Goal: Information Seeking & Learning: Learn about a topic

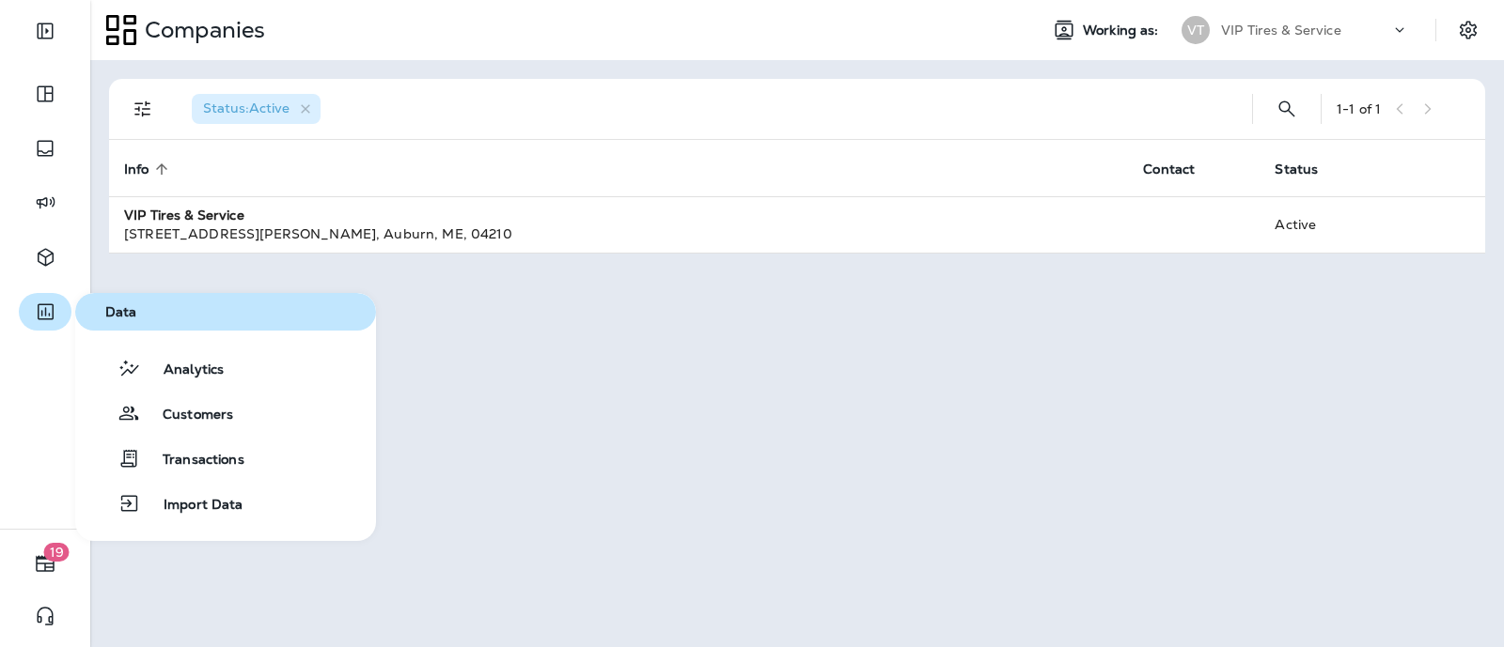
click at [49, 316] on icon "button" at bounding box center [46, 312] width 16 height 16
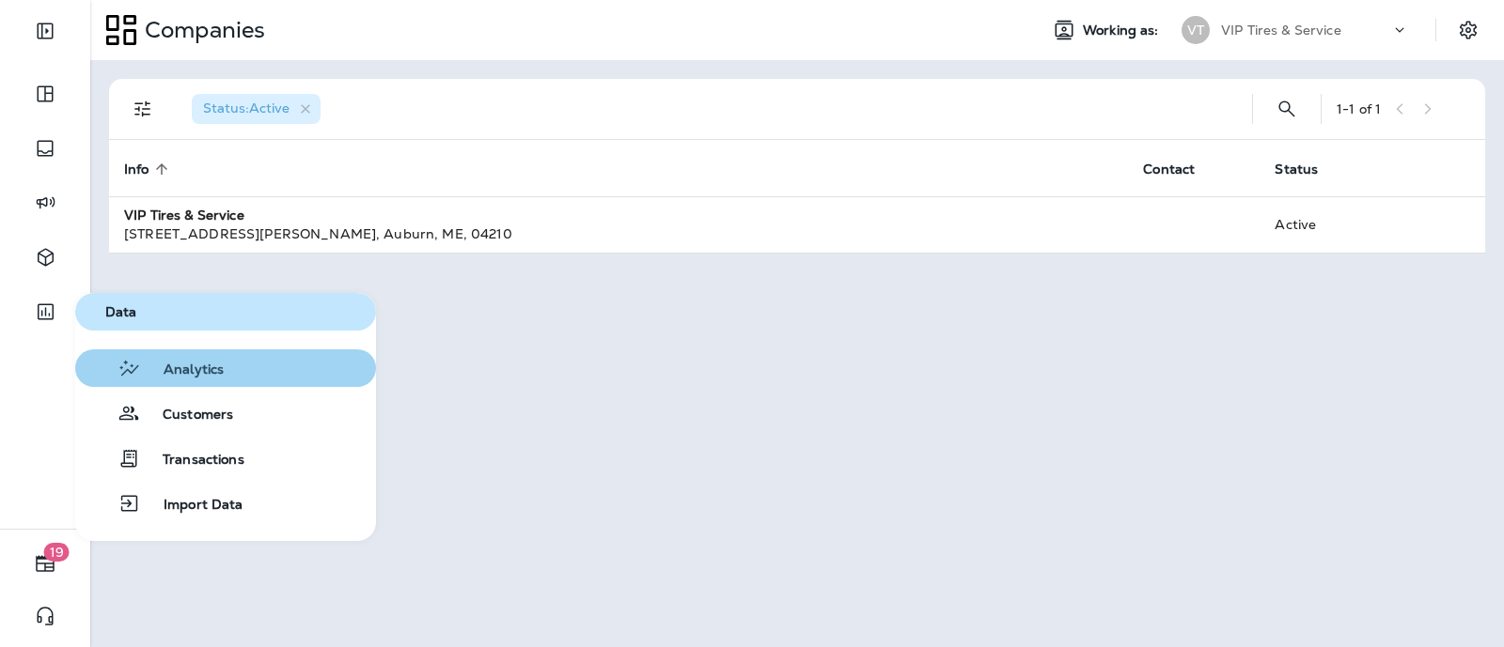
click at [210, 370] on span "Analytics" at bounding box center [182, 371] width 83 height 18
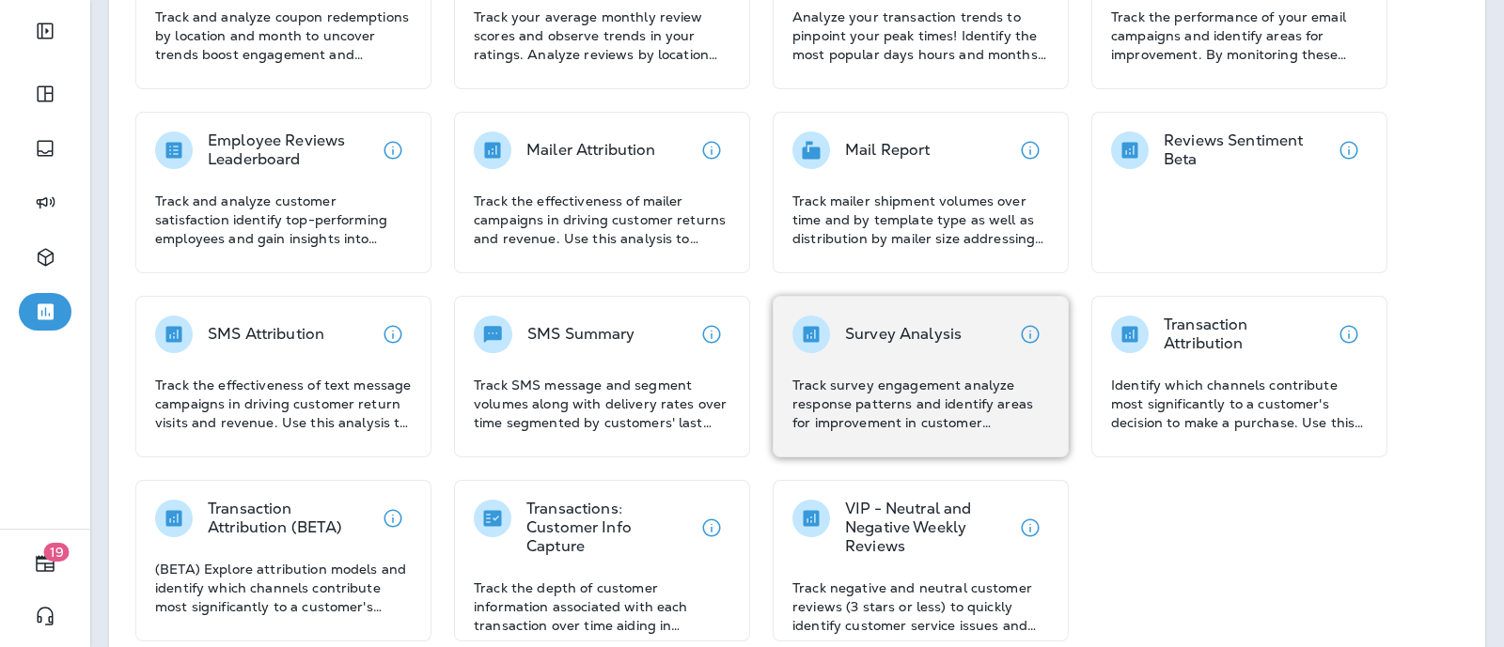
scroll to position [234, 0]
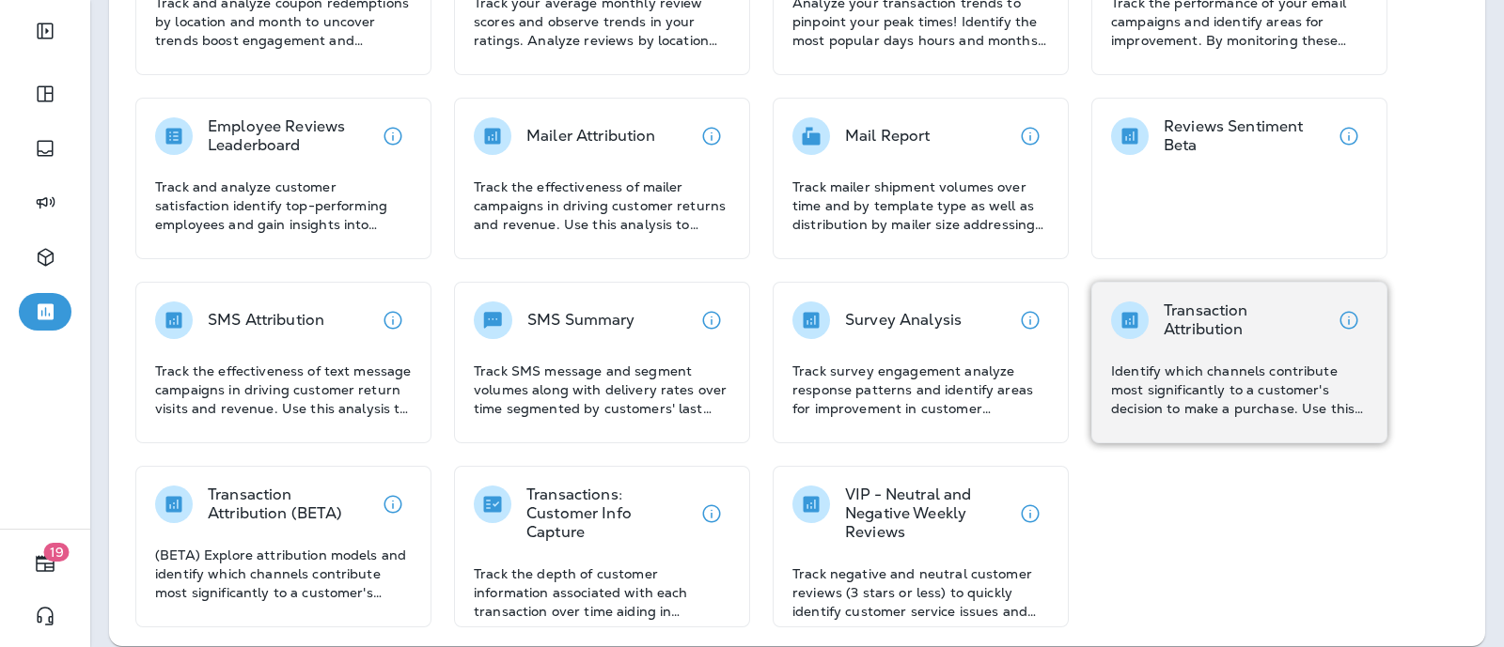
click at [1165, 392] on p "Identify which channels contribute most significantly to a customer's decision …" at bounding box center [1239, 390] width 257 height 56
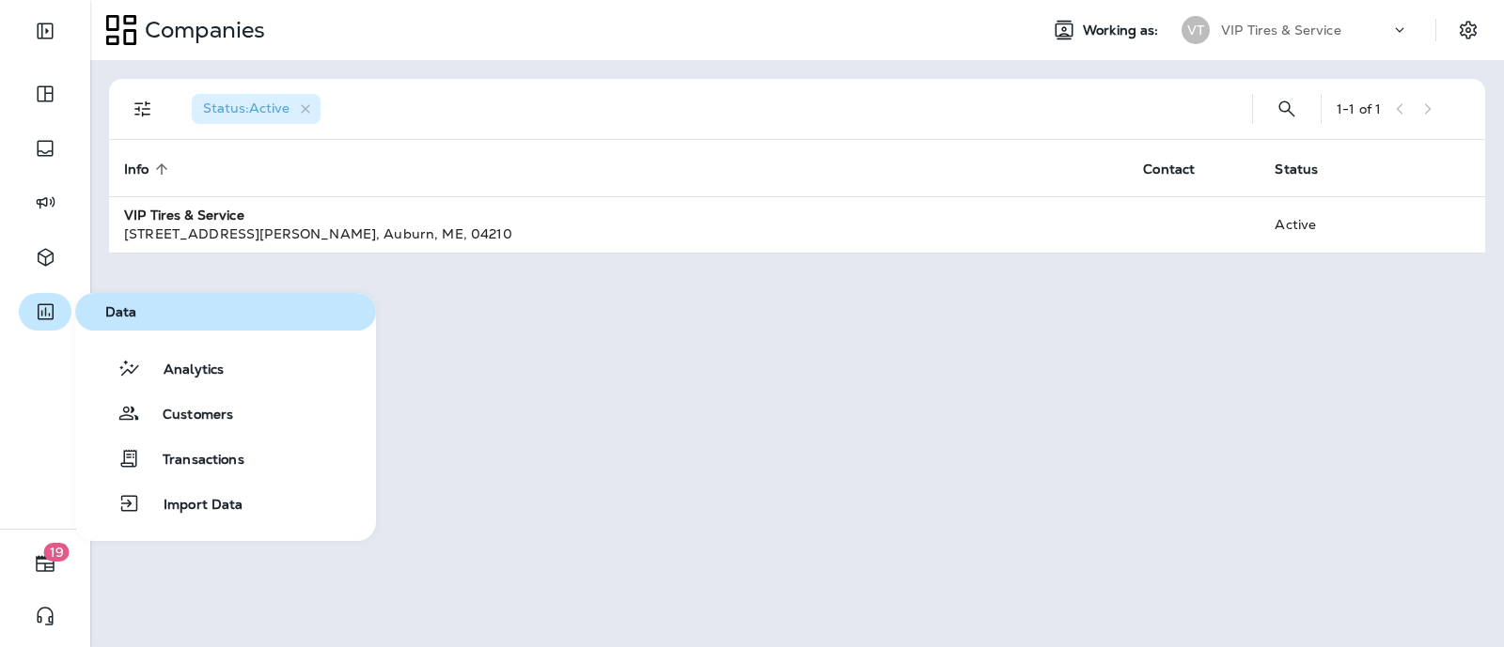
click at [42, 307] on icon "button" at bounding box center [45, 312] width 23 height 23
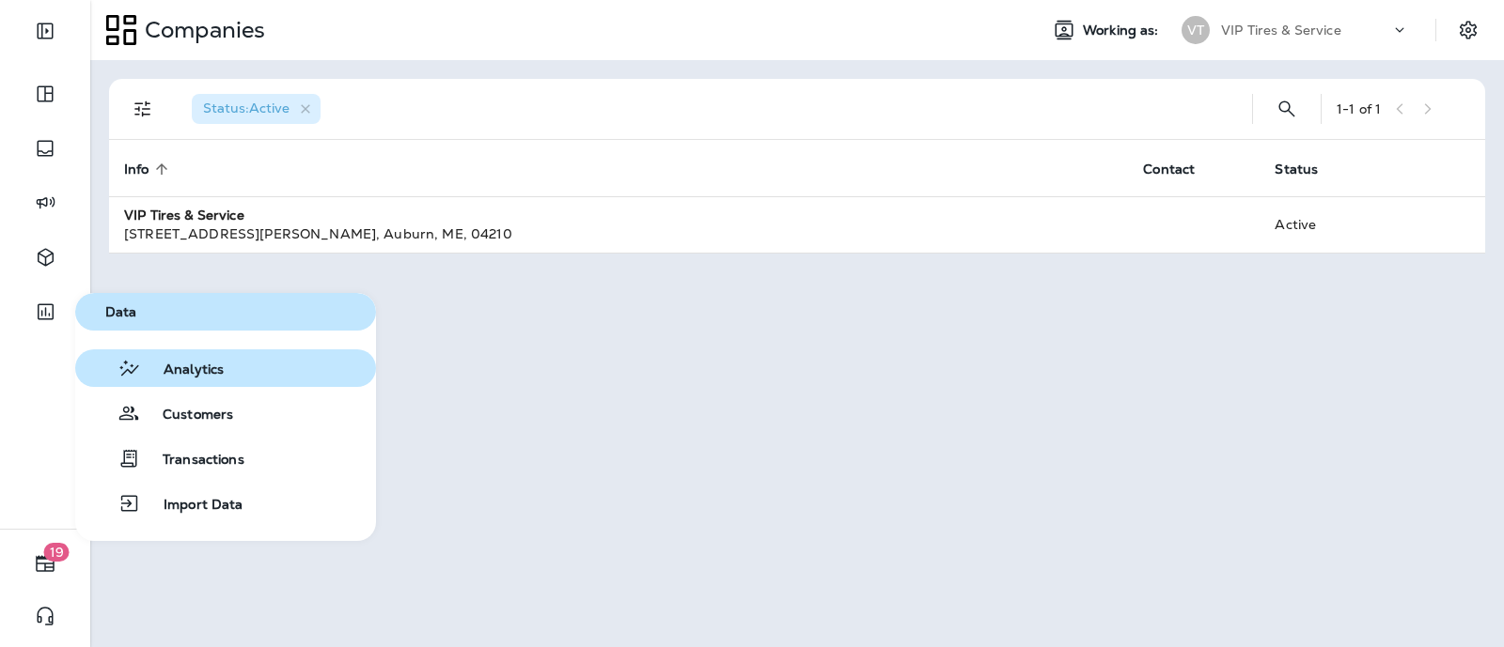
click at [212, 377] on span "Analytics" at bounding box center [182, 371] width 83 height 18
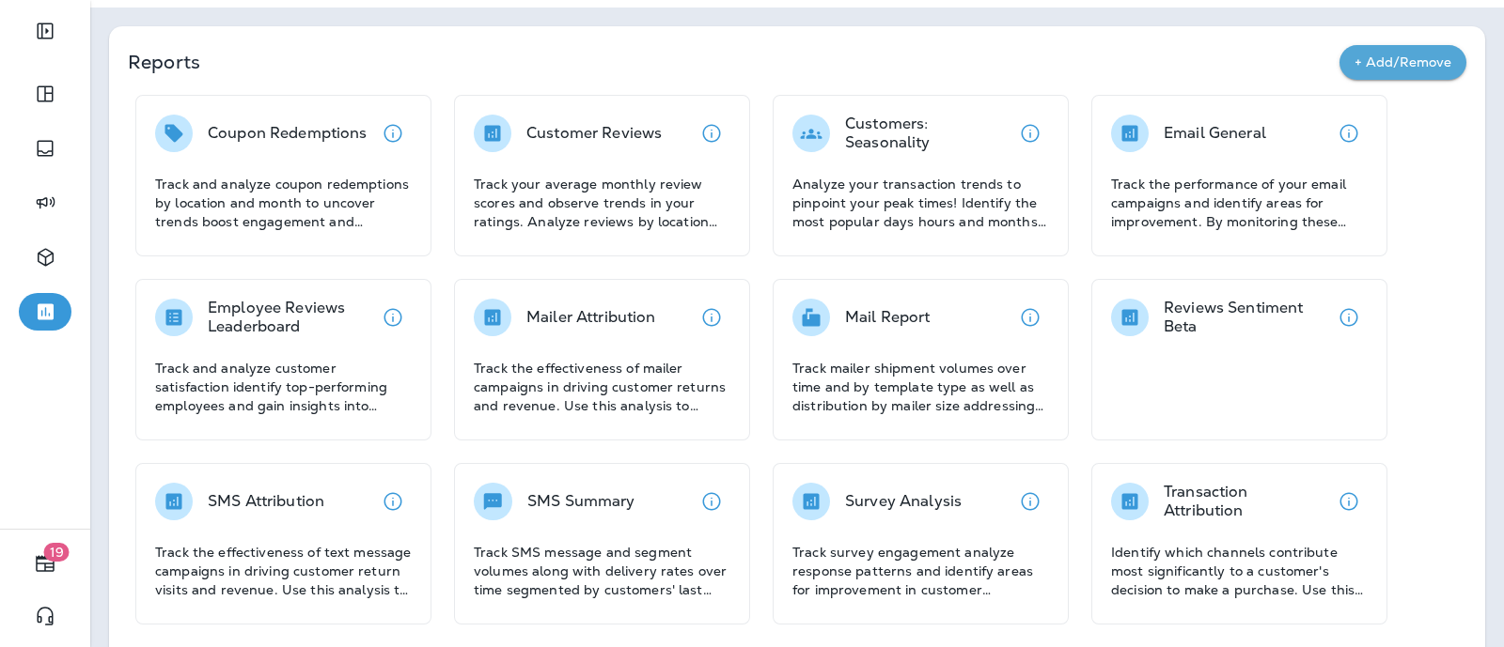
scroll to position [16, 0]
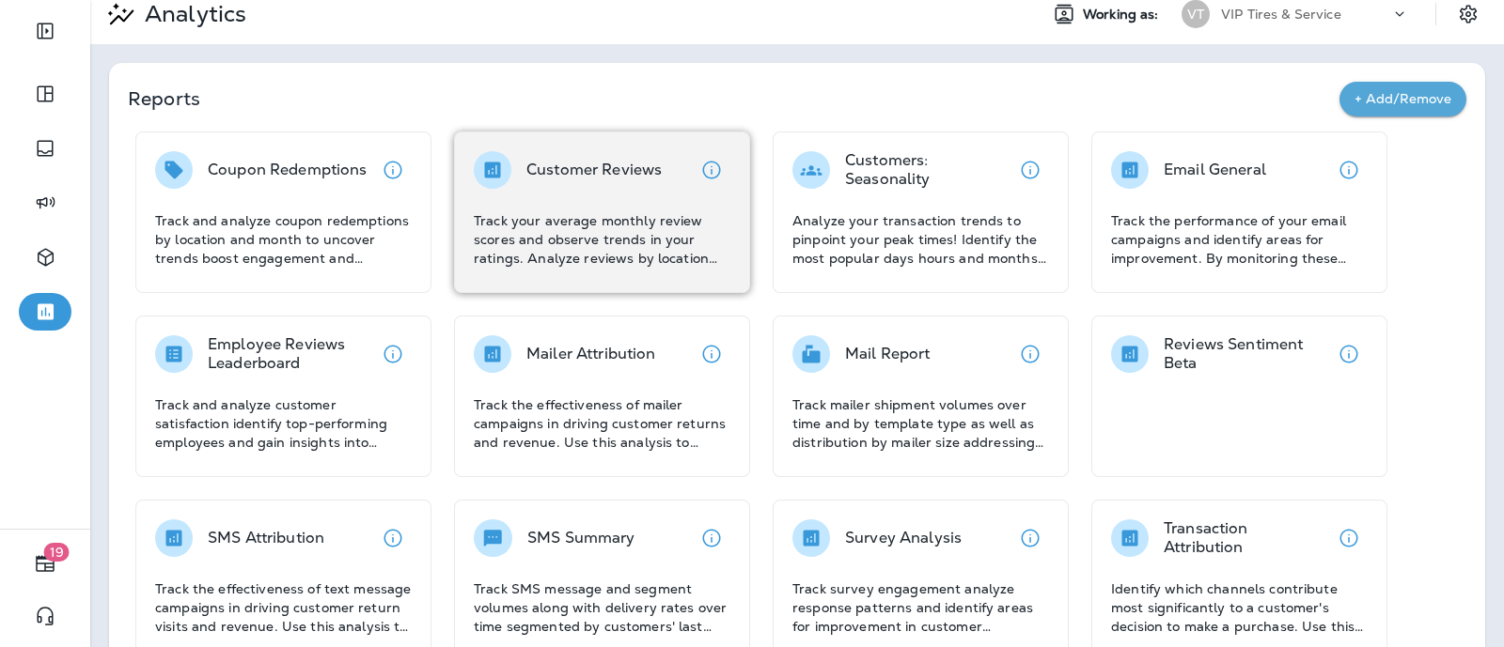
click at [648, 225] on p "Track your average monthly review scores and observe trends in your ratings. An…" at bounding box center [602, 239] width 257 height 56
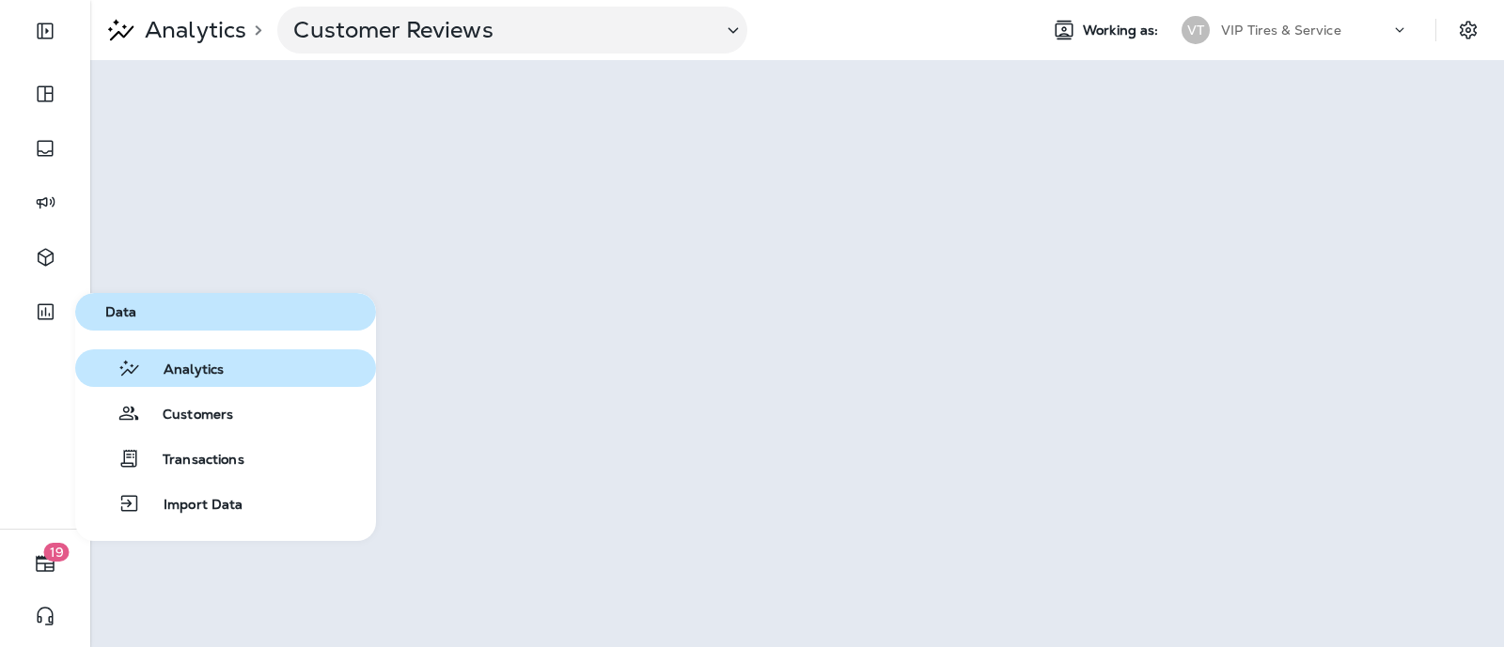
click at [201, 367] on span "Analytics" at bounding box center [182, 371] width 83 height 18
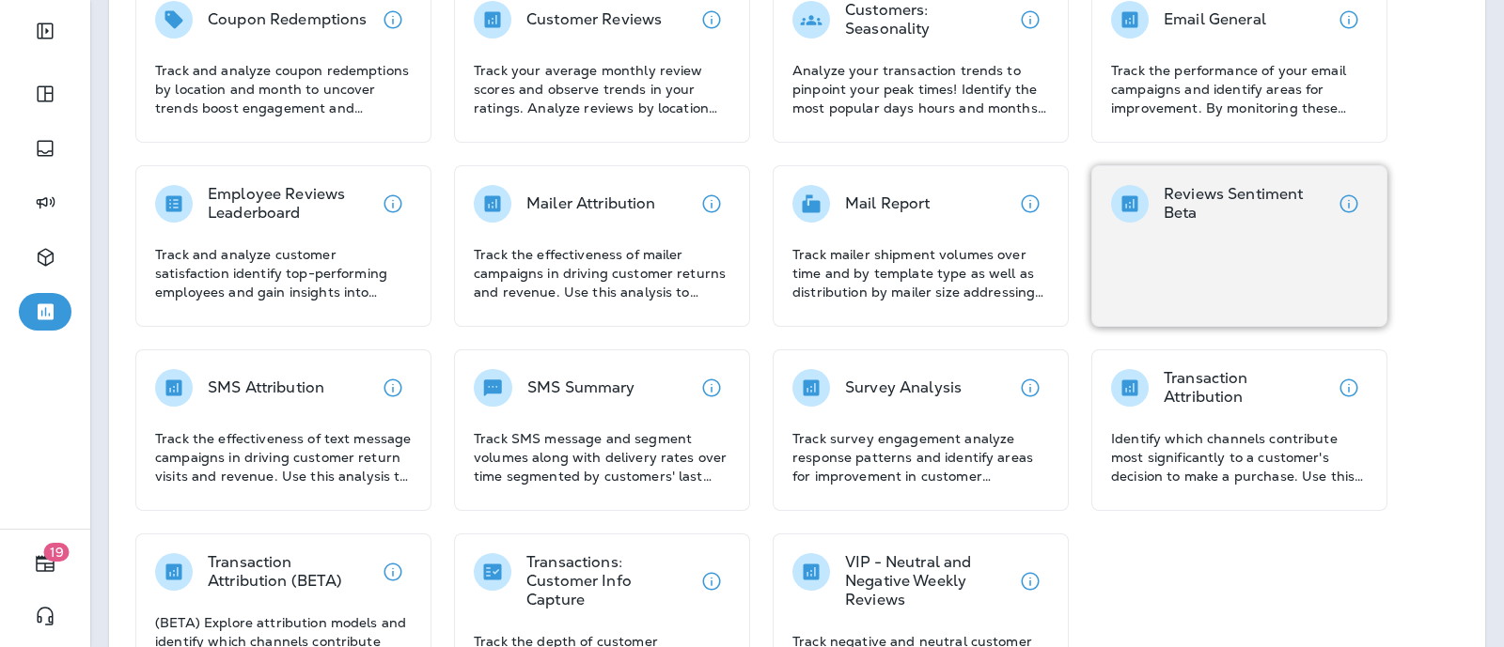
scroll to position [133, 0]
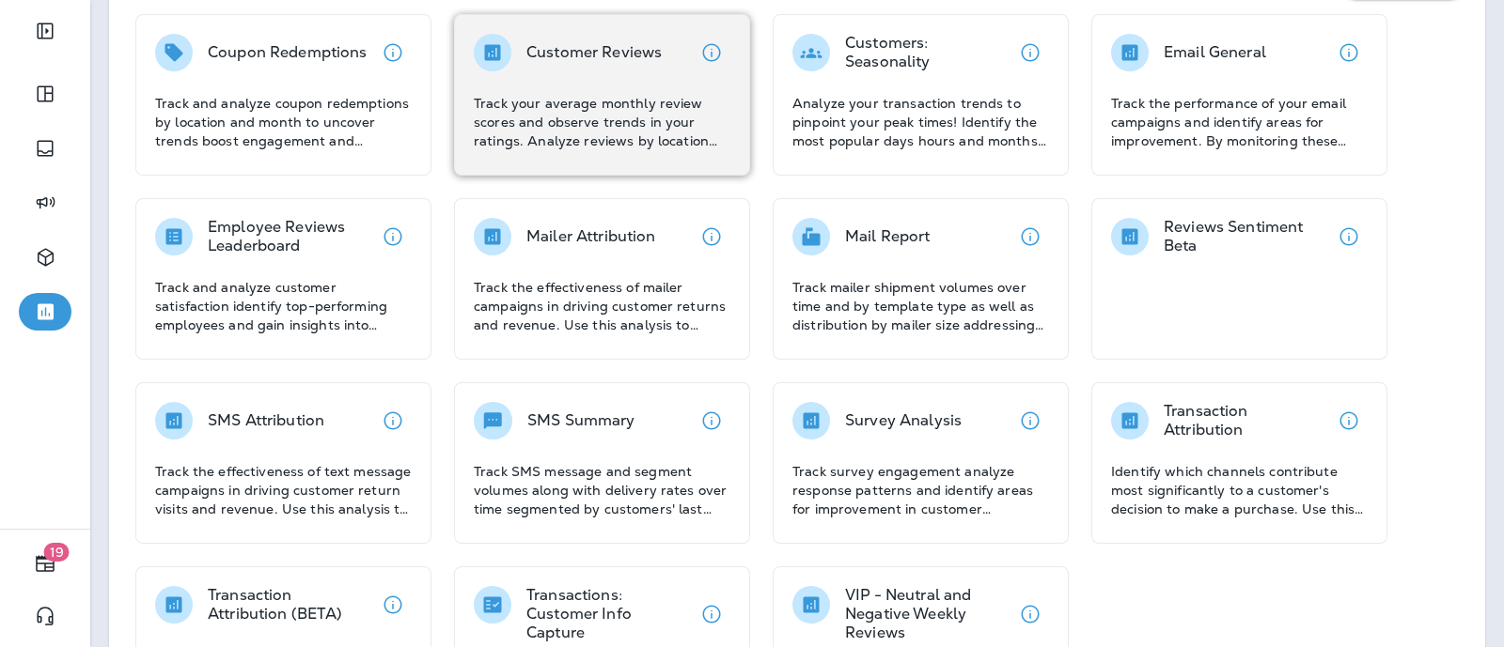
click at [591, 110] on p "Track your average monthly review scores and observe trends in your ratings. An…" at bounding box center [602, 122] width 257 height 56
